Goal: Entertainment & Leisure: Consume media (video, audio)

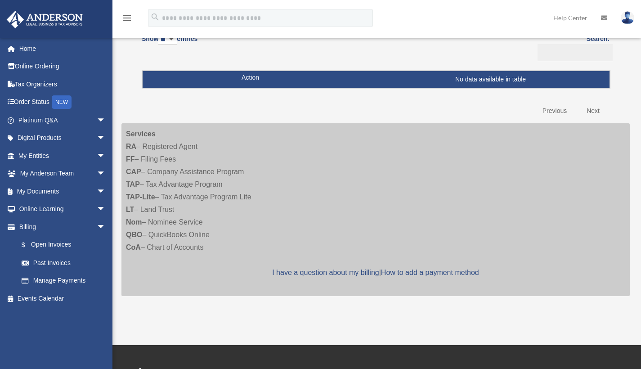
scroll to position [232, 0]
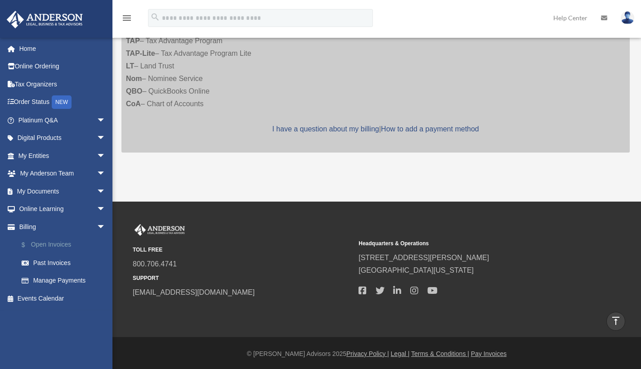
click at [83, 239] on link "$ Open Invoices" at bounding box center [66, 245] width 107 height 18
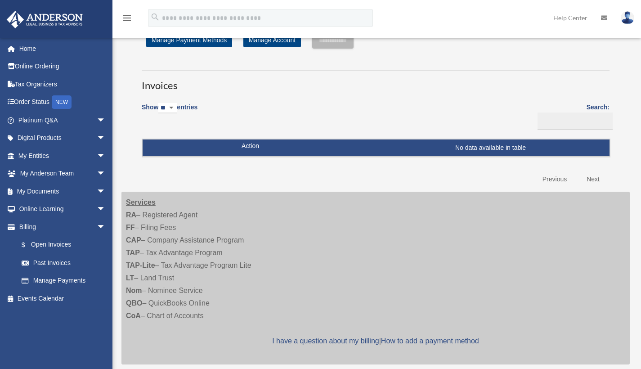
scroll to position [37, 0]
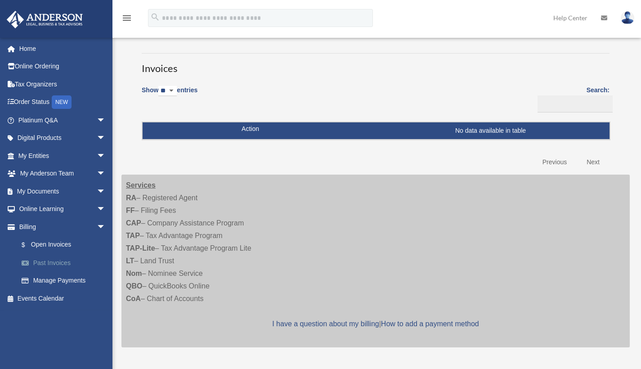
click at [64, 263] on link "Past Invoices" at bounding box center [66, 263] width 107 height 18
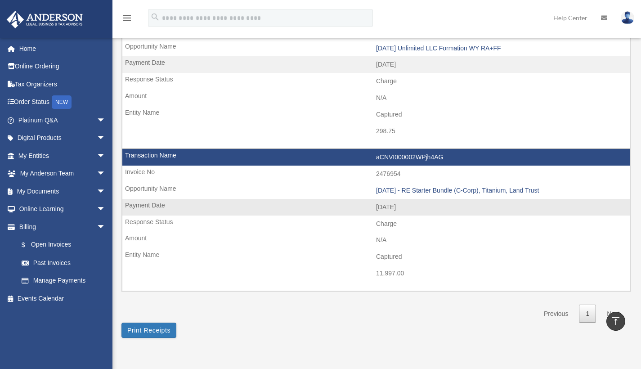
scroll to position [745, 0]
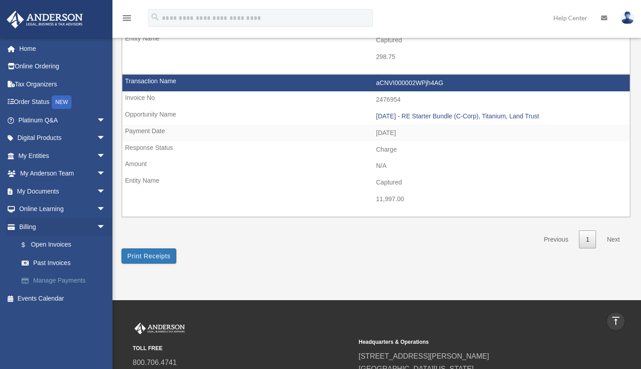
click at [56, 281] on link "Manage Payments" at bounding box center [66, 281] width 107 height 18
click at [99, 222] on span "arrow_drop_down" at bounding box center [106, 227] width 18 height 18
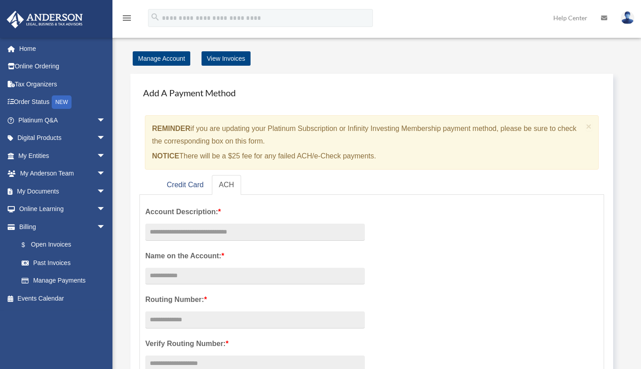
click at [97, 222] on span "arrow_drop_down" at bounding box center [106, 227] width 18 height 18
click at [97, 209] on span "arrow_drop_down" at bounding box center [106, 209] width 18 height 18
click at [67, 246] on link "Video Training" at bounding box center [66, 245] width 107 height 18
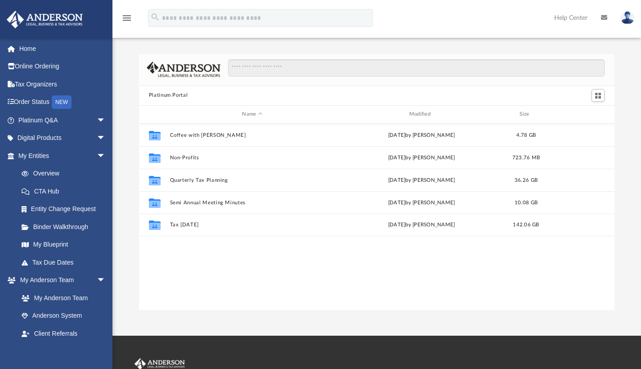
scroll to position [7, 7]
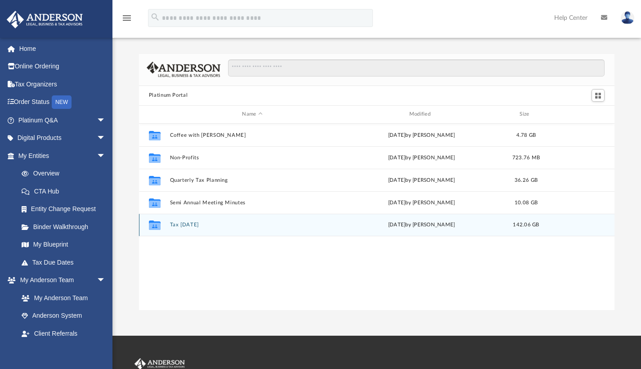
click at [187, 226] on button "Tax [DATE]" at bounding box center [252, 225] width 165 height 6
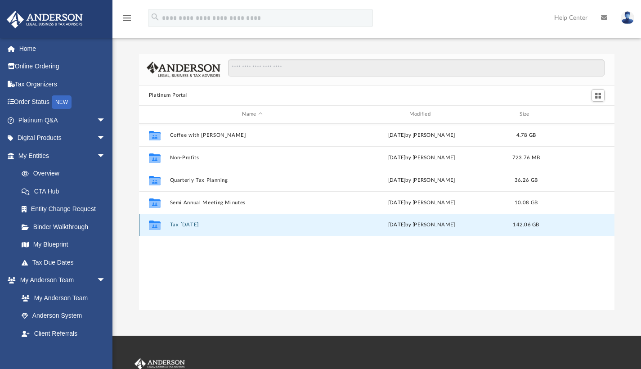
click at [187, 226] on button "Tax [DATE]" at bounding box center [252, 225] width 165 height 6
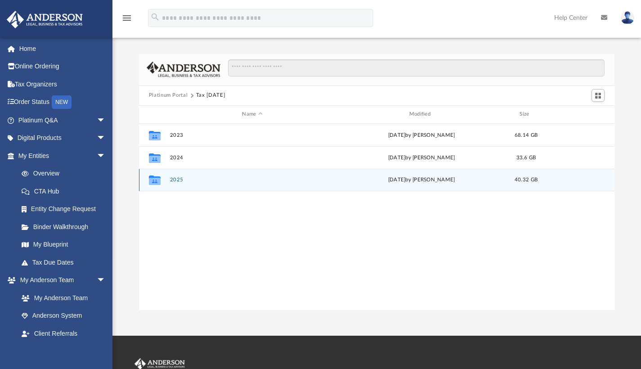
click at [178, 182] on button "2025" at bounding box center [252, 180] width 165 height 6
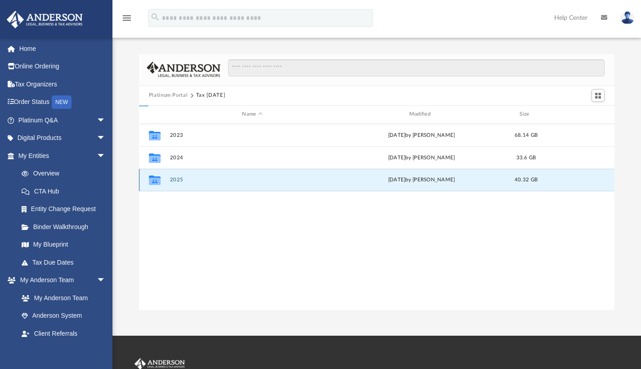
click at [178, 182] on button "2025" at bounding box center [252, 180] width 165 height 6
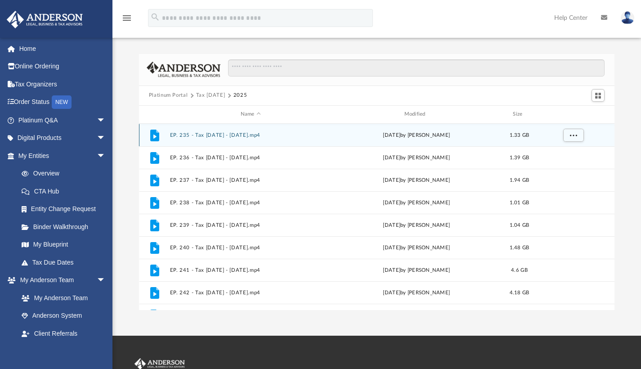
click at [152, 134] on icon "grid" at bounding box center [154, 135] width 9 height 12
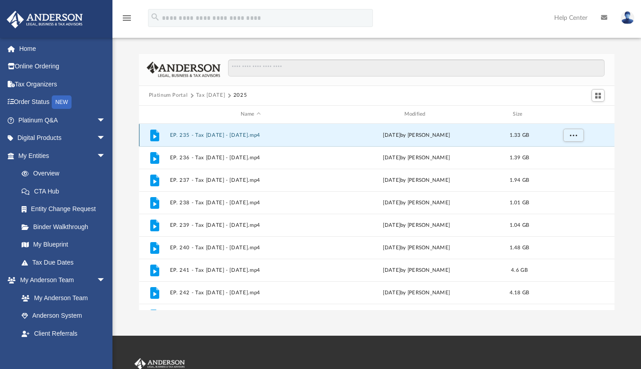
click at [157, 135] on icon "grid" at bounding box center [154, 135] width 9 height 12
click at [233, 139] on div "File EP. 235 - Tax [DATE] - [DATE].mp4 [DATE] by [PERSON_NAME] 1.33 GB" at bounding box center [377, 135] width 476 height 22
click at [582, 138] on button "More options" at bounding box center [573, 134] width 21 height 13
click at [560, 152] on li "Preview" at bounding box center [565, 152] width 26 height 9
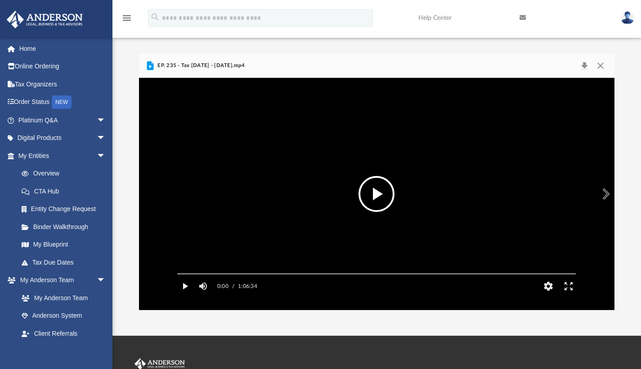
click at [182, 295] on button "Play" at bounding box center [185, 286] width 20 height 18
click at [549, 295] on button "HD" at bounding box center [548, 286] width 20 height 18
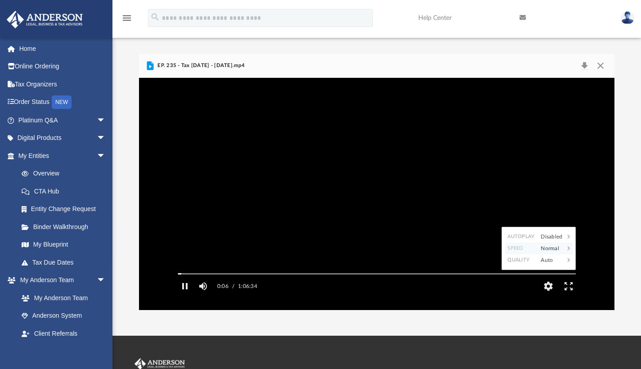
click at [561, 254] on div "Normal" at bounding box center [550, 248] width 28 height 12
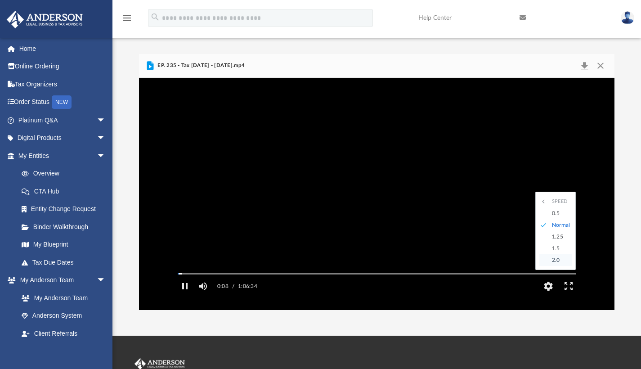
click at [555, 266] on div "2.0" at bounding box center [559, 260] width 25 height 12
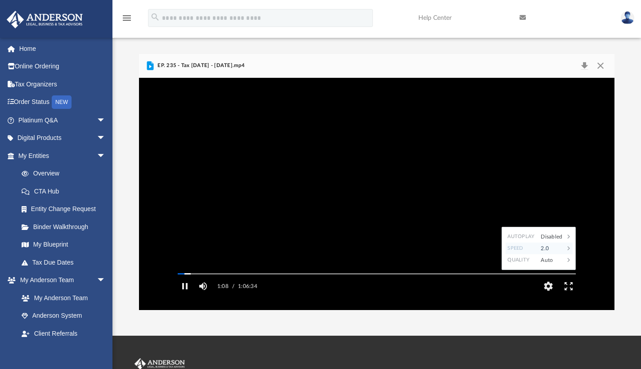
click at [540, 254] on div "2.0" at bounding box center [550, 248] width 28 height 12
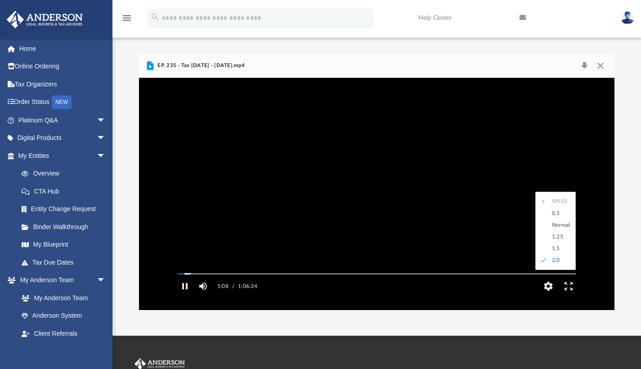
scroll to position [0, 0]
click at [560, 242] on div "1.25" at bounding box center [559, 237] width 25 height 12
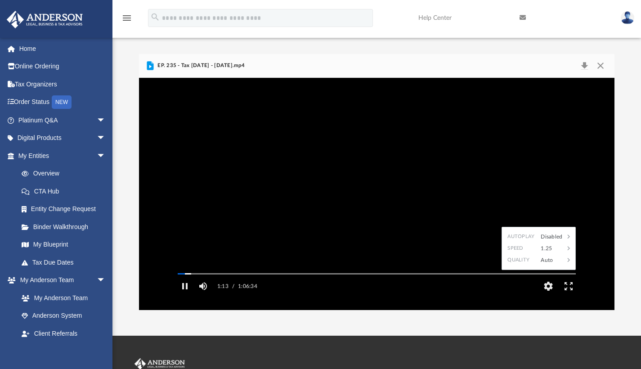
click at [553, 254] on div "1.25" at bounding box center [550, 248] width 28 height 12
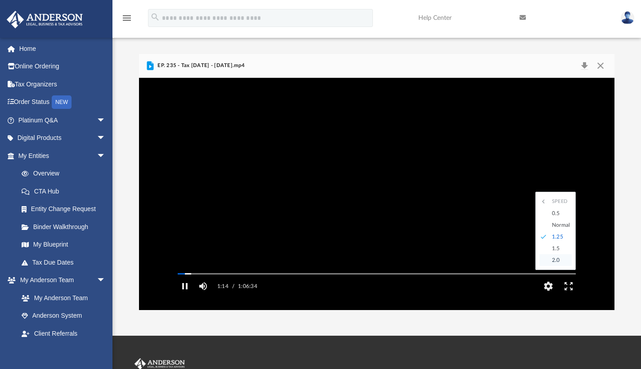
click at [550, 266] on div "2.0" at bounding box center [559, 260] width 25 height 12
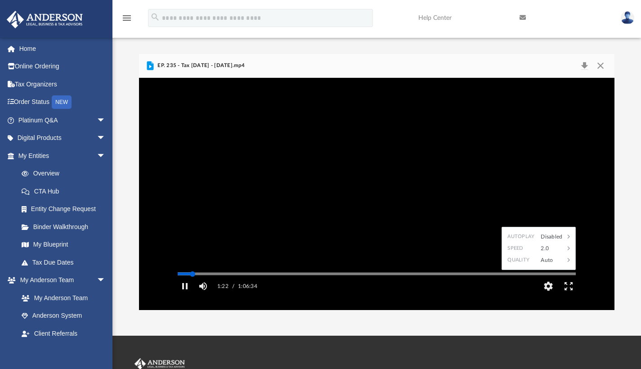
click at [192, 286] on div "Autoplay Disabled Speed 2.0 Quality Auto Subtitles/CC Off Audio Autoplay Disabl…" at bounding box center [377, 194] width 476 height 232
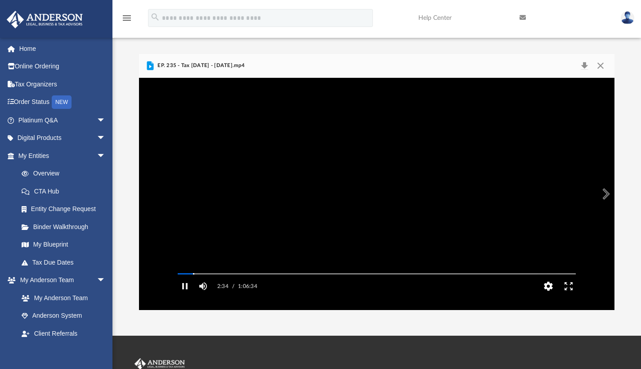
click at [547, 295] on button "HD" at bounding box center [548, 286] width 20 height 18
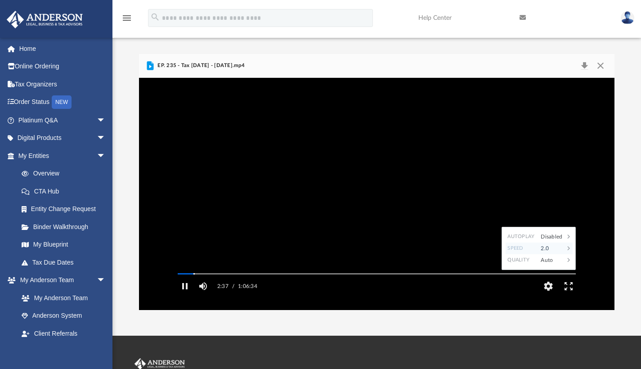
click at [548, 254] on div "2.0" at bounding box center [550, 248] width 28 height 12
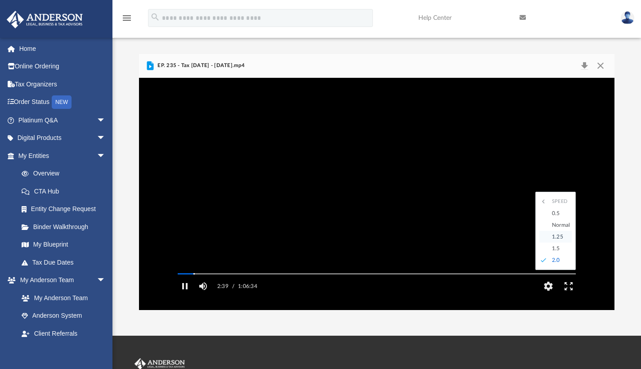
click at [554, 242] on div "1.25" at bounding box center [559, 237] width 25 height 12
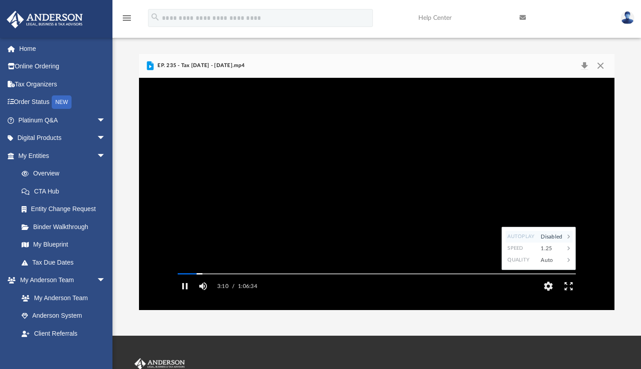
click at [544, 242] on div "Disabled" at bounding box center [550, 237] width 28 height 12
click at [489, 241] on video "File preview" at bounding box center [376, 193] width 412 height 206
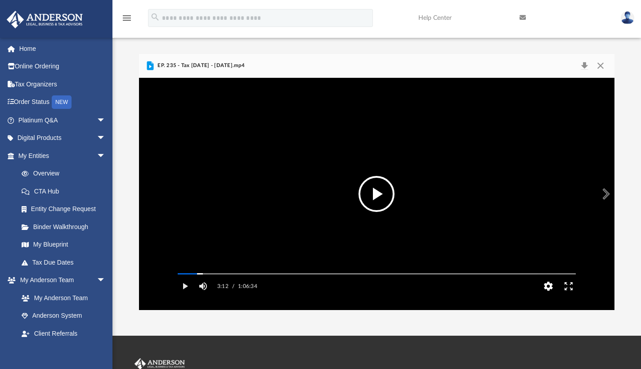
click at [548, 295] on button "HD" at bounding box center [548, 286] width 20 height 18
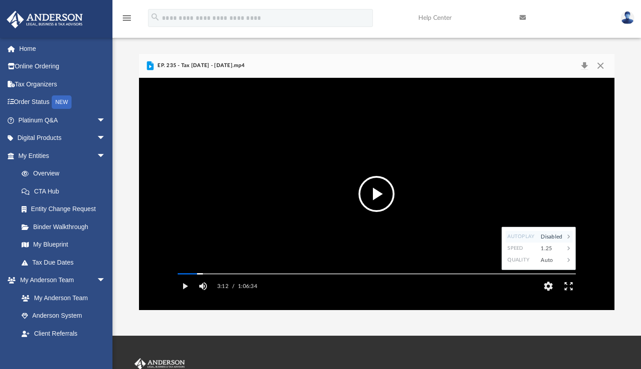
click at [544, 242] on div "Disabled" at bounding box center [550, 237] width 28 height 12
drag, startPoint x: 405, startPoint y: 231, endPoint x: 380, endPoint y: 233, distance: 25.2
click at [405, 231] on video "File preview" at bounding box center [376, 193] width 412 height 206
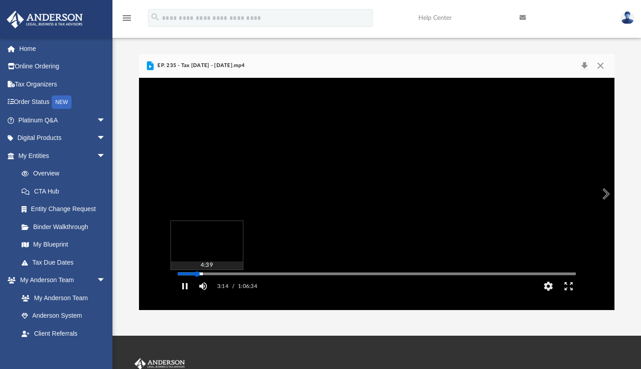
click at [206, 286] on div "Autoplay Disabled Speed 1.25 Quality Auto Subtitles/CC Off Audio Autoplay Disab…" at bounding box center [377, 194] width 476 height 232
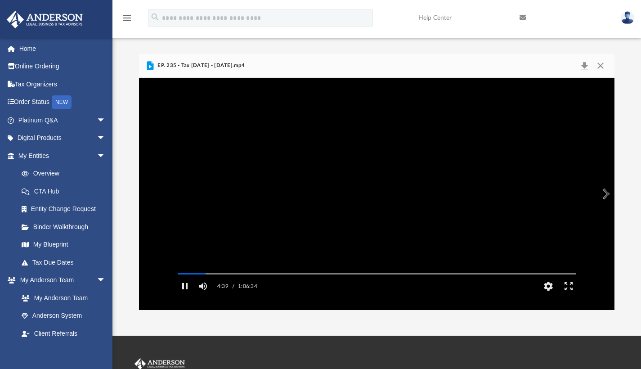
click at [306, 226] on video "File preview" at bounding box center [376, 193] width 412 height 206
